Goal: Task Accomplishment & Management: Manage account settings

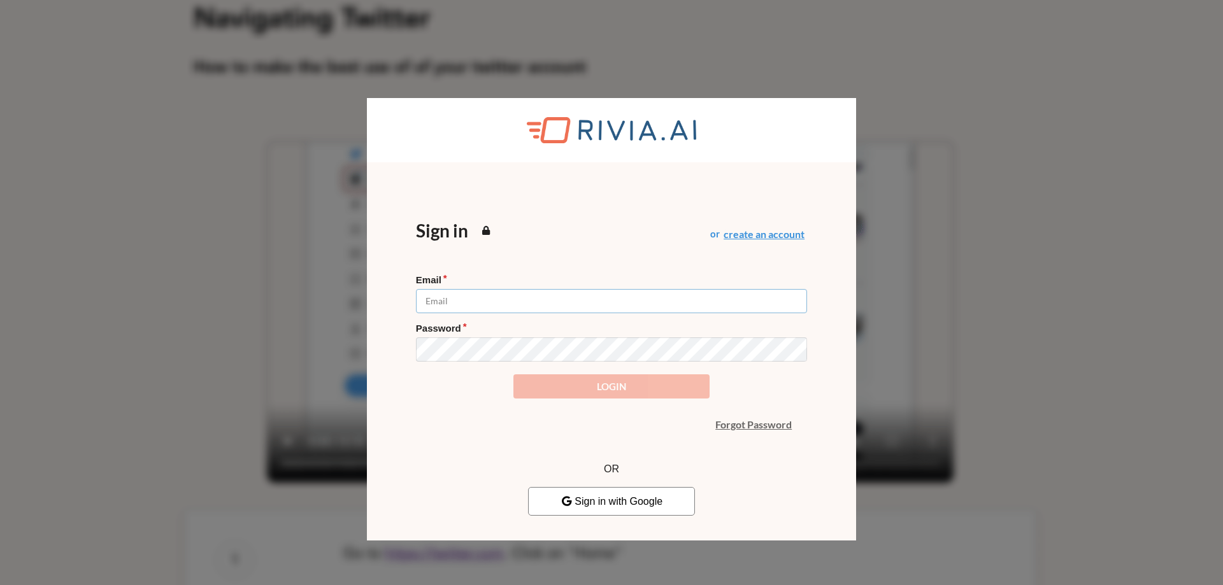
type input "[EMAIL_ADDRESS][DOMAIN_NAME]"
click at [619, 383] on form "Email [EMAIL_ADDRESS][DOMAIN_NAME] Password Login" at bounding box center [611, 336] width 391 height 125
click at [527, 387] on button "Login" at bounding box center [610, 386] width 195 height 25
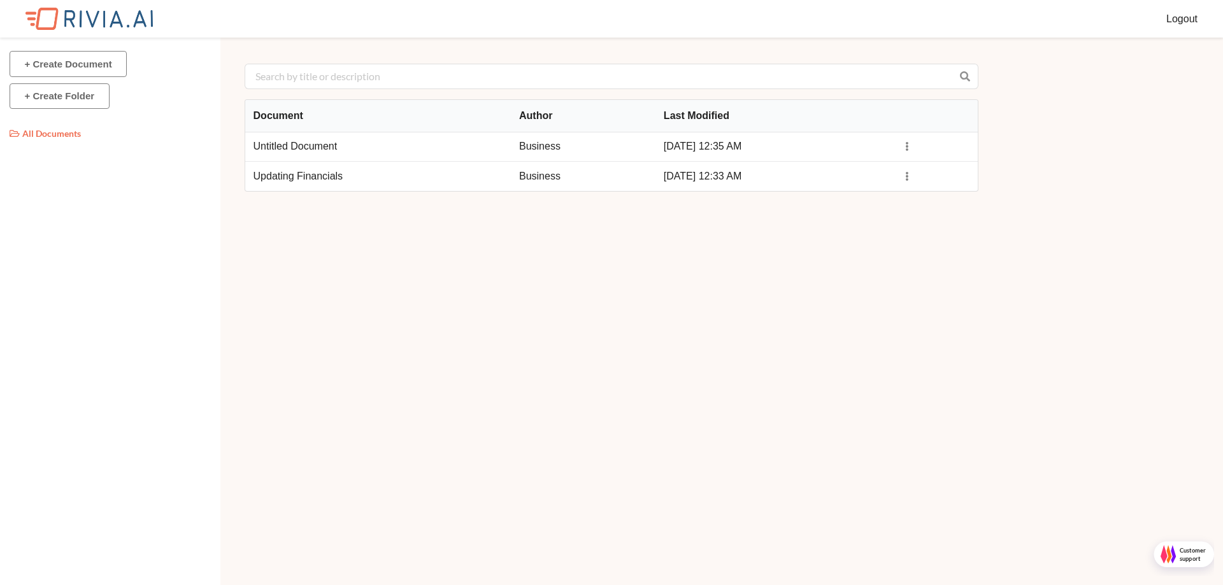
scroll to position [6, 6]
click at [520, 148] on td "Business" at bounding box center [583, 146] width 145 height 29
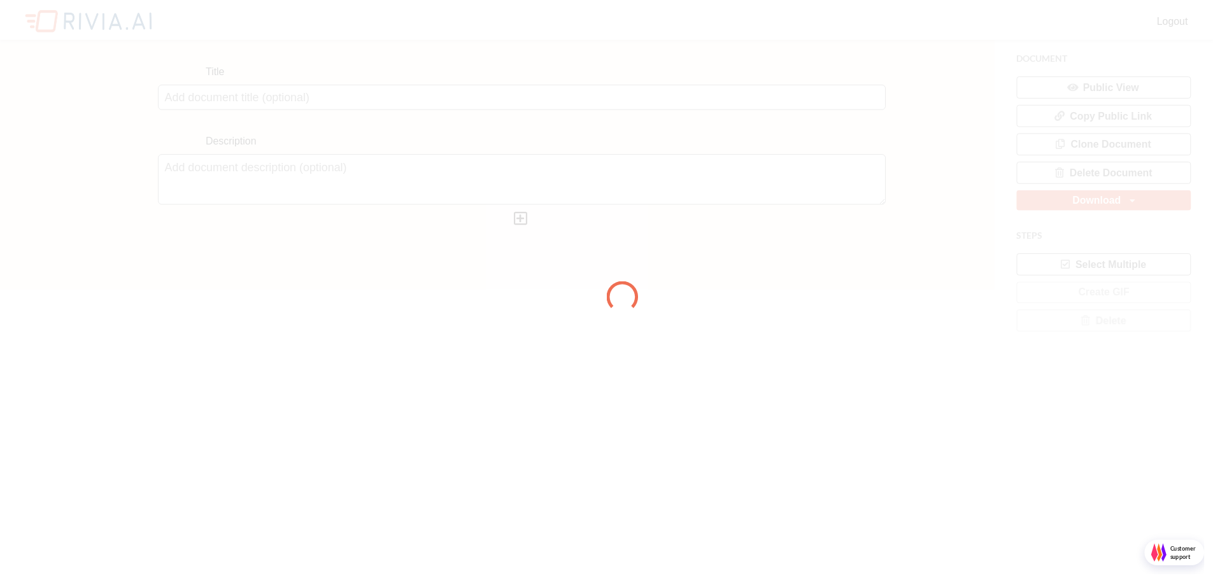
scroll to position [6, 6]
type input "Untitled Document"
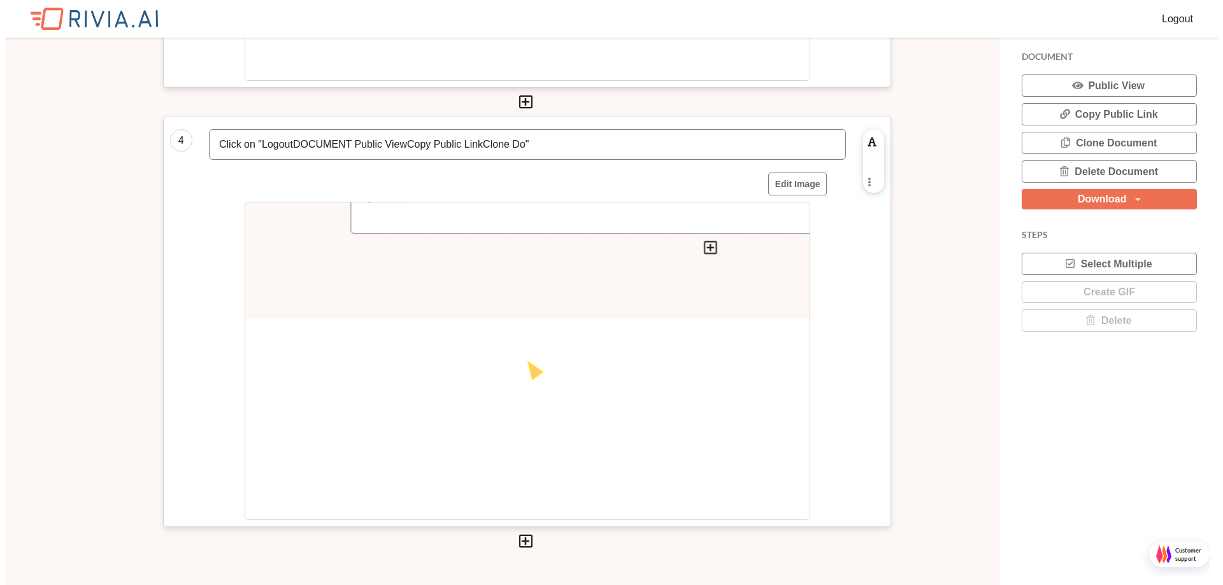
scroll to position [1465, 0]
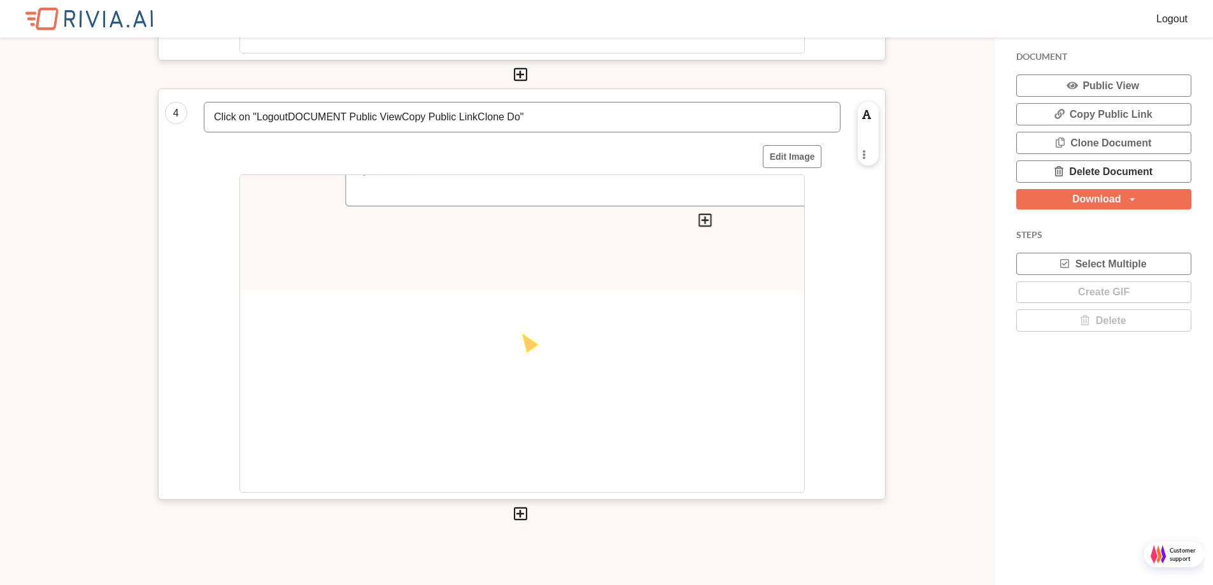
click at [1063, 167] on icon at bounding box center [1059, 170] width 12 height 9
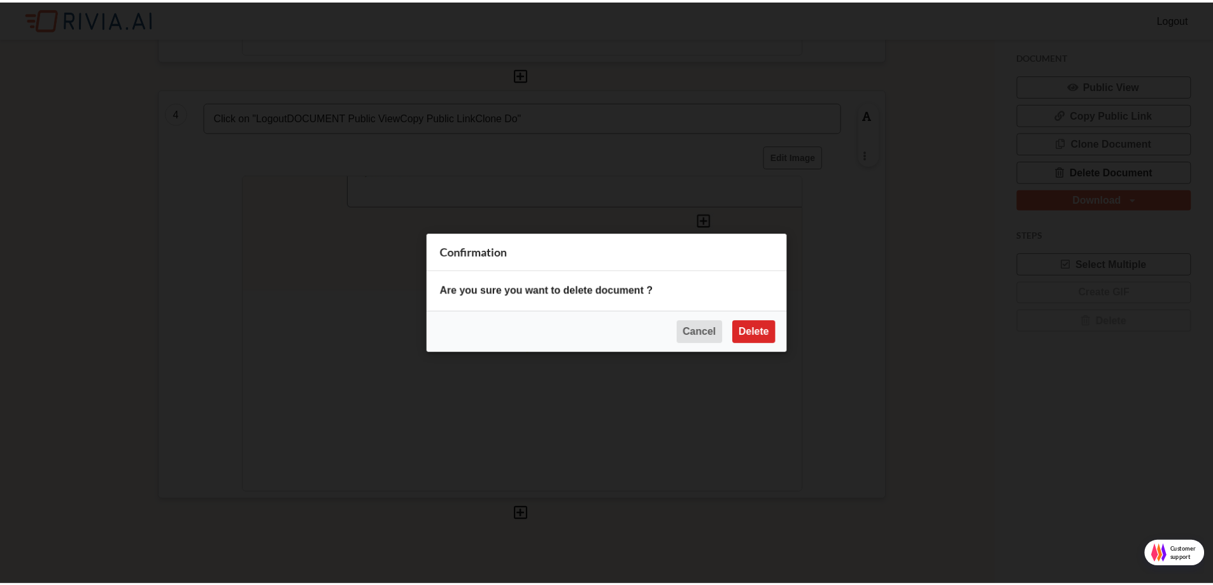
scroll to position [6, 6]
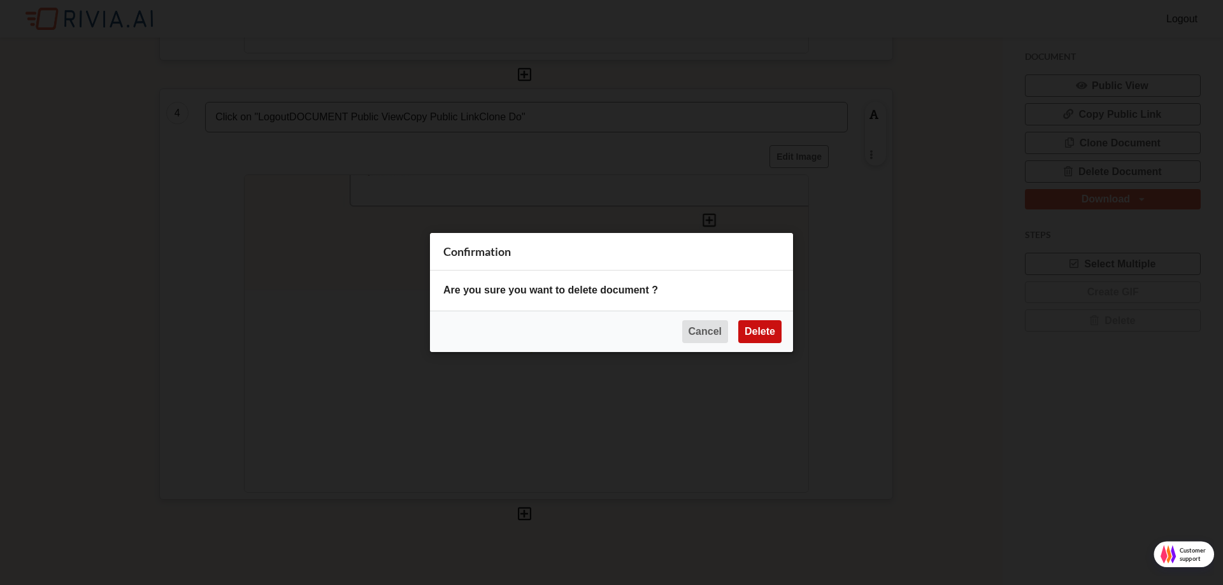
click at [753, 333] on button "Delete" at bounding box center [759, 331] width 43 height 23
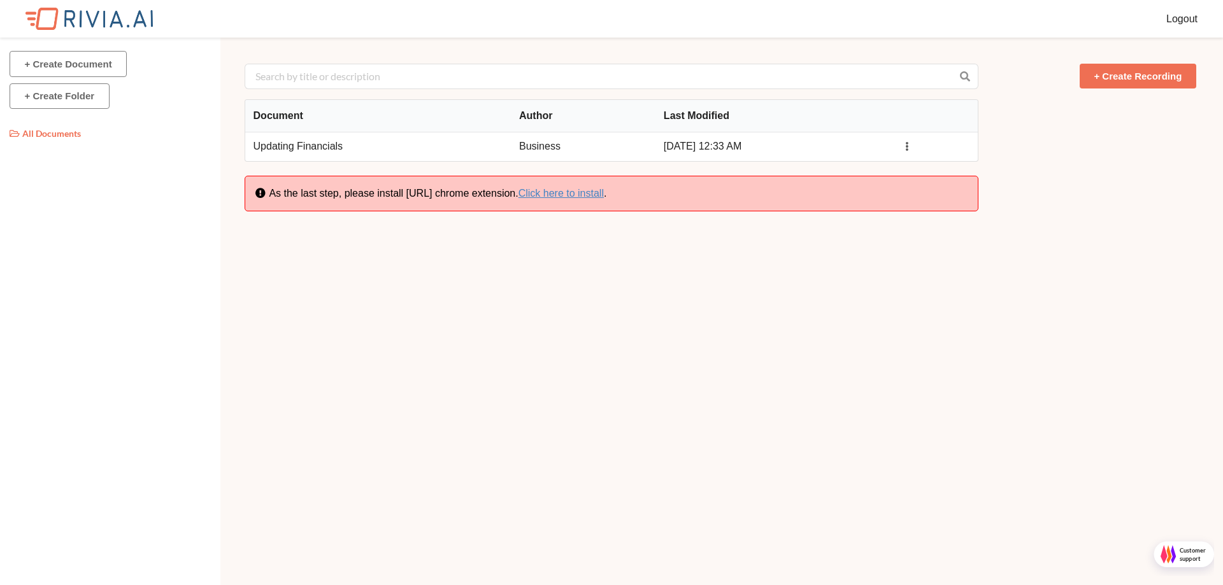
scroll to position [6, 6]
click at [910, 146] on icon at bounding box center [907, 146] width 11 height 8
click at [927, 188] on span "Delete document" at bounding box center [945, 192] width 68 height 11
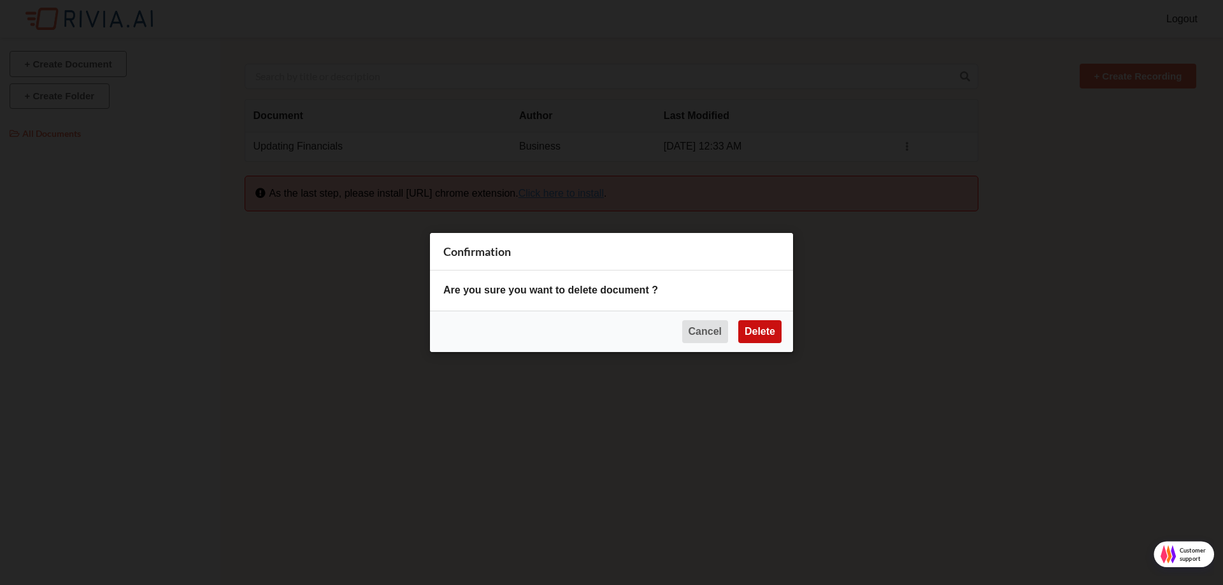
click at [758, 329] on button "Delete" at bounding box center [759, 331] width 43 height 23
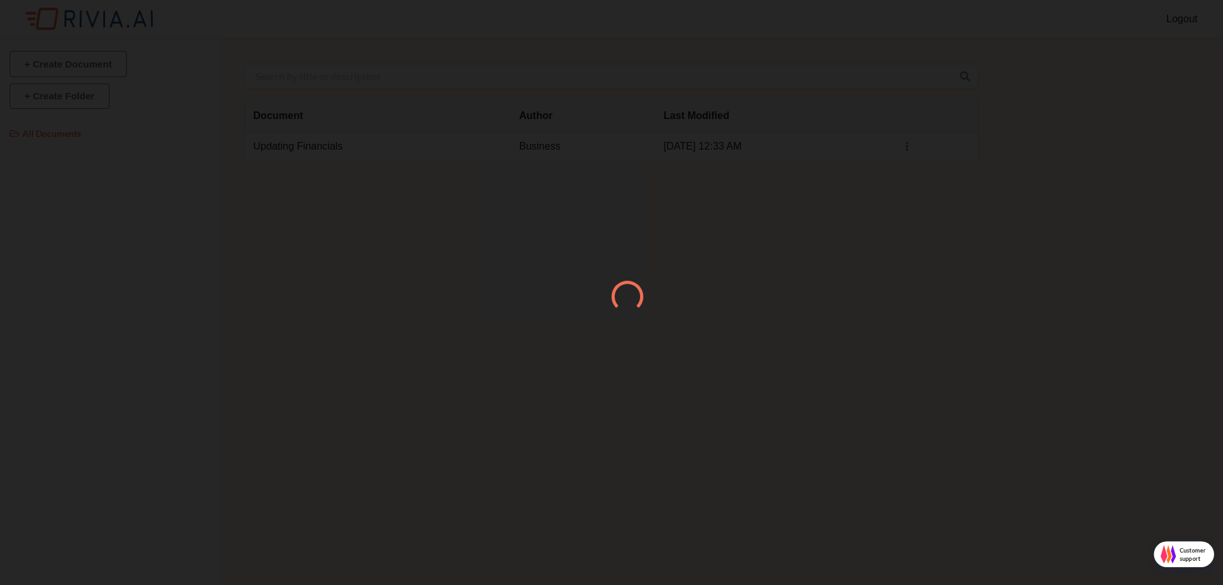
scroll to position [0, 0]
